Goal: Task Accomplishment & Management: Complete application form

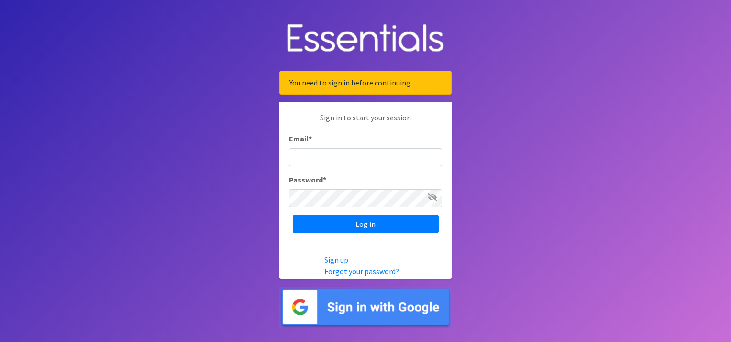
click at [351, 155] on input "Email *" at bounding box center [365, 157] width 153 height 18
click at [342, 153] on input "Email *" at bounding box center [365, 157] width 153 height 18
click at [547, 149] on body "You need to sign in before continuing. Sign in to start your session Email * Pa…" at bounding box center [365, 171] width 731 height 342
click at [400, 153] on input "Email *" at bounding box center [365, 157] width 153 height 18
type input "[PERSON_NAME][EMAIL_ADDRESS][PERSON_NAME][DOMAIN_NAME]"
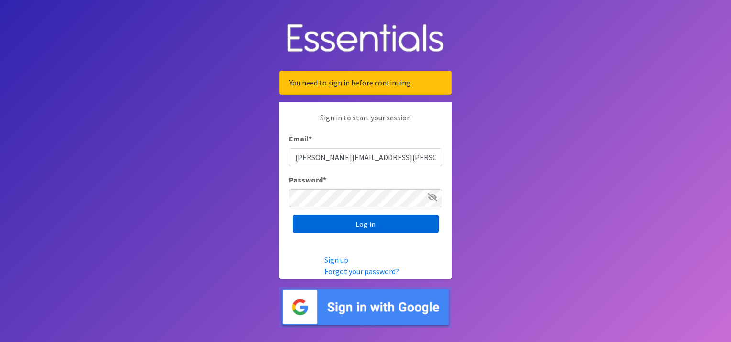
click at [388, 216] on input "Log in" at bounding box center [366, 224] width 146 height 18
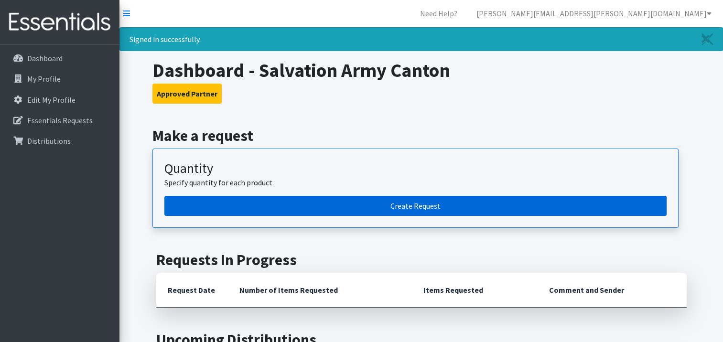
click at [423, 198] on link "Create Request" at bounding box center [415, 206] width 503 height 20
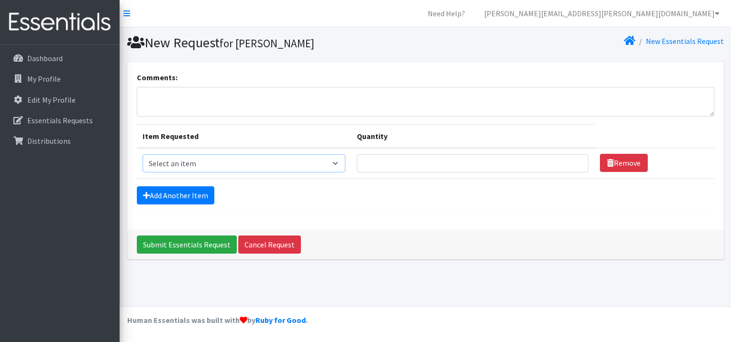
click at [318, 164] on select "Select an item Adult XXX Large Adult Large Adult XX Large Adult Medium Adult Sm…" at bounding box center [243, 163] width 203 height 18
select select "4828"
click at [142, 154] on select "Select an item Adult XXX Large Adult Large Adult XX Large Adult Medium Adult Sm…" at bounding box center [243, 163] width 203 height 18
click at [180, 192] on link "Add Another Item" at bounding box center [175, 195] width 77 height 18
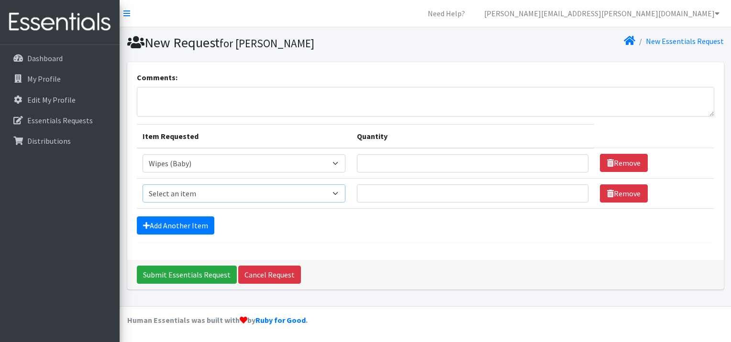
click at [342, 189] on select "Select an item Adult XXX Large Adult Large Adult XX Large Adult Medium Adult Sm…" at bounding box center [243, 194] width 203 height 18
